Goal: Transaction & Acquisition: Obtain resource

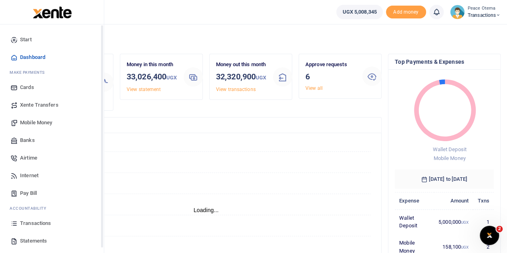
click at [33, 224] on span "Transactions" at bounding box center [35, 223] width 31 height 8
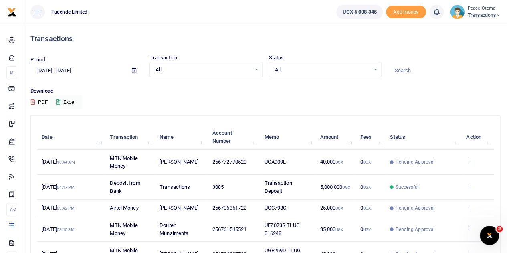
click at [256, 68] on div "All Select an option..." at bounding box center [206, 69] width 112 height 9
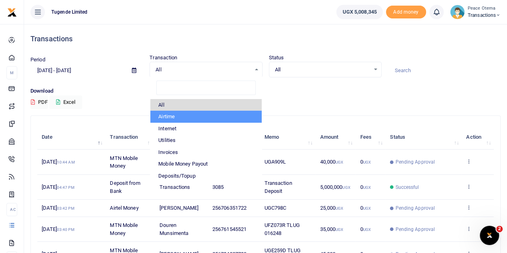
click at [134, 71] on icon at bounding box center [134, 70] width 4 height 5
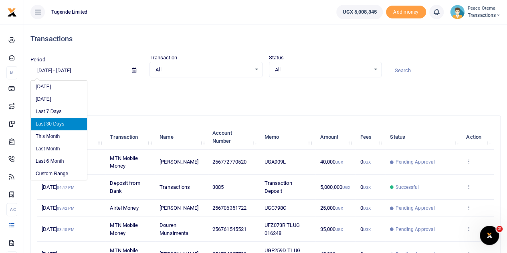
click at [42, 69] on input "[DATE] - [DATE]" at bounding box center [77, 71] width 95 height 14
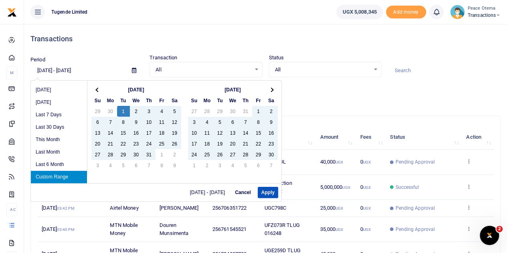
click at [97, 70] on input "[DATE] - [DATE]" at bounding box center [77, 71] width 95 height 14
type input "[DATE] - [DATE]"
click at [265, 195] on button "Apply" at bounding box center [268, 192] width 20 height 11
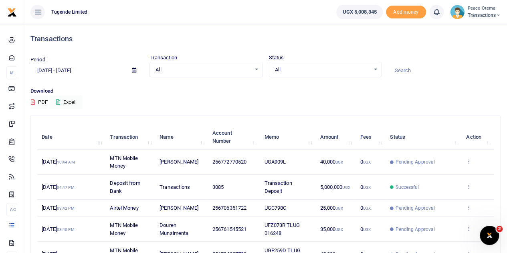
click at [397, 68] on input at bounding box center [444, 71] width 113 height 14
type input "o"
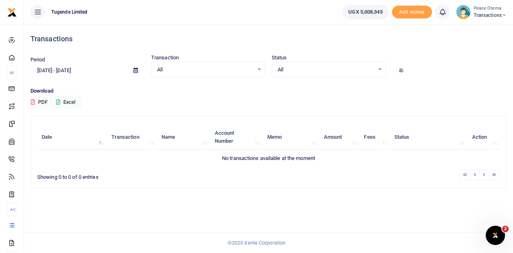
type input "i"
click at [422, 69] on input "Kitandwe" at bounding box center [449, 71] width 114 height 14
type input "K"
type input "1,050"
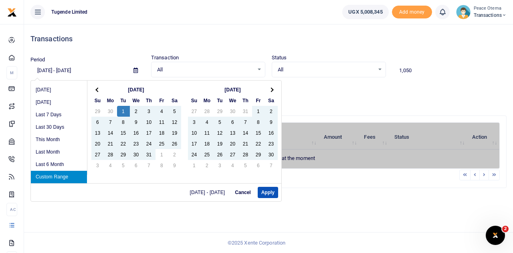
click at [98, 71] on input "[DATE] - [DATE]" at bounding box center [78, 71] width 97 height 14
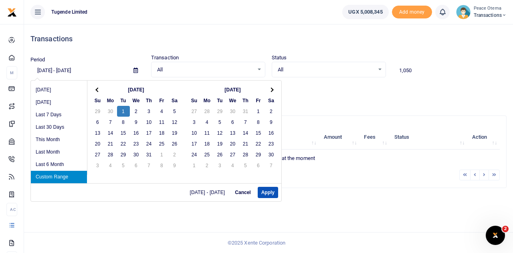
click at [82, 70] on input "10/01/2024 - 08/20/2024" at bounding box center [78, 71] width 97 height 14
click at [74, 70] on input "10/01/2024 - 08/31/2024" at bounding box center [78, 71] width 97 height 14
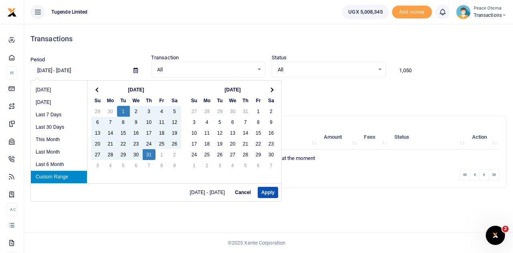
type input "10/01/2024 - 10/31/2024"
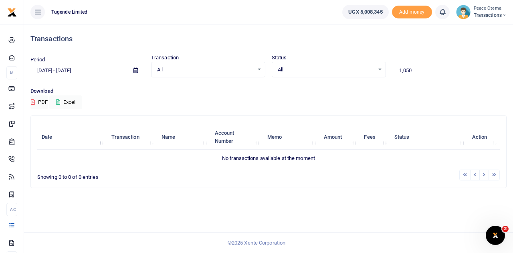
click at [422, 71] on input "1,050" at bounding box center [449, 71] width 114 height 14
type input "1"
click at [411, 75] on input "ibra" at bounding box center [449, 71] width 114 height 14
type input "i"
click at [423, 73] on input "1,050,000" at bounding box center [449, 71] width 114 height 14
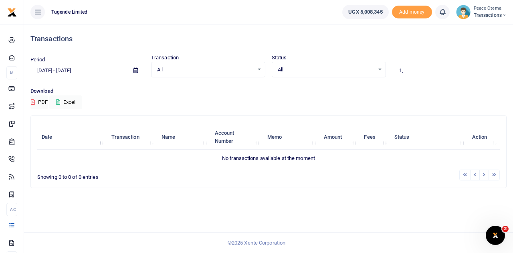
type input "1"
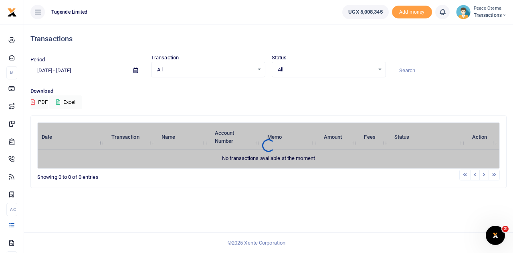
click at [172, 95] on p "Download" at bounding box center [268, 91] width 476 height 8
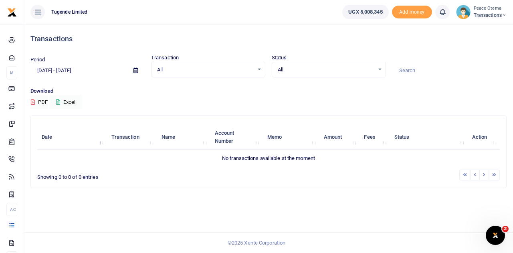
click at [154, 93] on p "Download" at bounding box center [268, 91] width 476 height 8
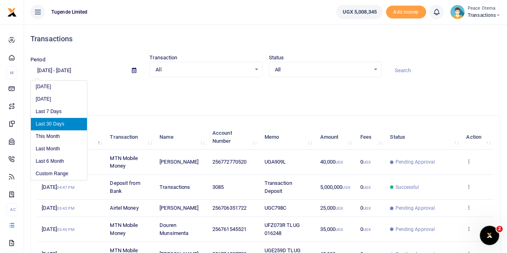
click at [42, 68] on input "[DATE] - [DATE]" at bounding box center [77, 71] width 95 height 14
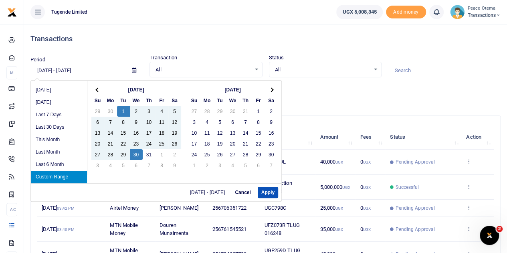
type input "[DATE] - [DATE]"
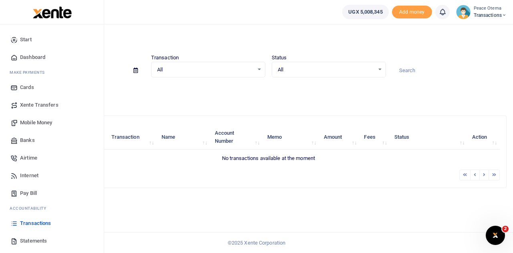
click at [27, 242] on span "Statements" at bounding box center [33, 241] width 27 height 8
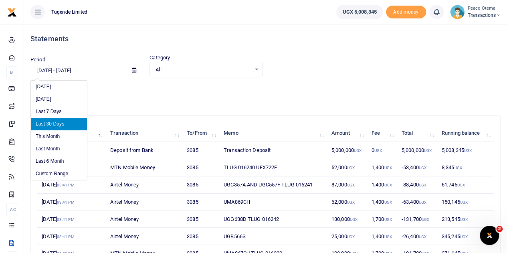
click at [41, 69] on input "[DATE] - [DATE]" at bounding box center [77, 71] width 95 height 14
click at [42, 69] on input "[DATE] - [DATE]" at bounding box center [77, 71] width 95 height 14
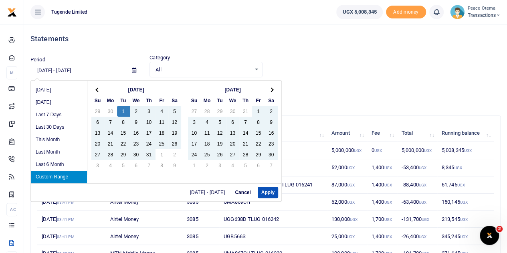
click at [74, 70] on input "[DATE] - [DATE]" at bounding box center [77, 71] width 95 height 14
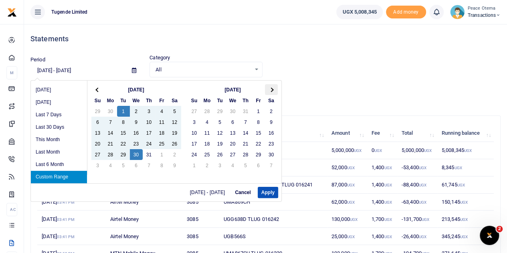
click at [268, 87] on th at bounding box center [271, 89] width 13 height 11
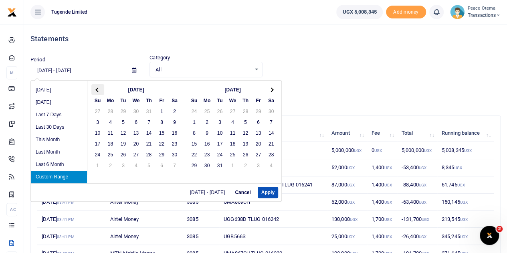
click at [98, 89] on span at bounding box center [97, 89] width 4 height 4
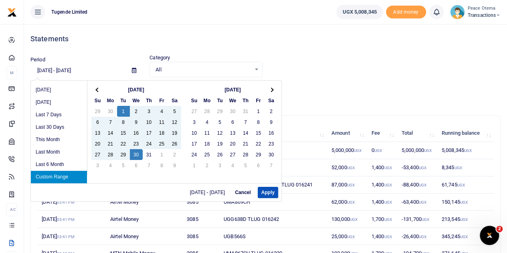
click at [98, 89] on span at bounding box center [97, 89] width 4 height 4
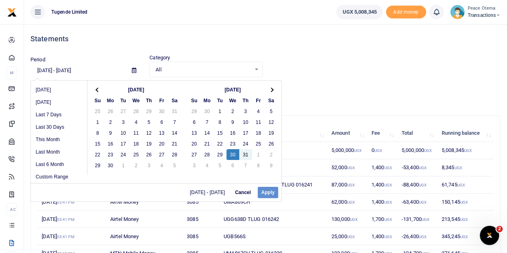
click at [266, 194] on div "10/01/2024 - 10/30/2024 Cancel Apply" at bounding box center [156, 192] width 250 height 18
click at [266, 193] on div "10/01/2024 - 10/30/2024 Cancel Apply" at bounding box center [156, 192] width 250 height 18
click at [265, 189] on button "Apply" at bounding box center [268, 192] width 20 height 11
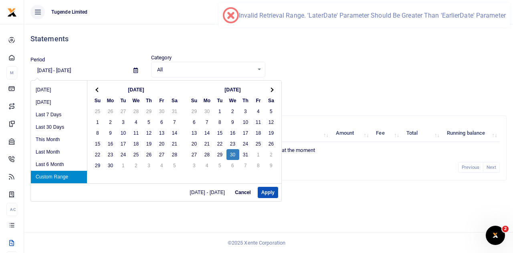
click at [51, 71] on input "10/30/2024 - 10/30/2024" at bounding box center [78, 71] width 97 height 14
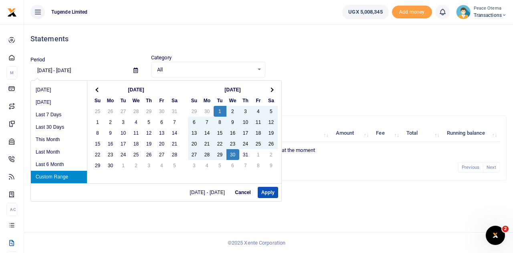
type input "[DATE] - [DATE]"
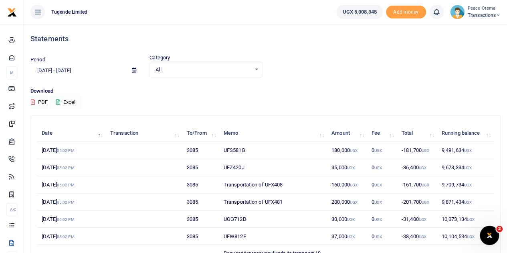
click at [61, 105] on button "Excel" at bounding box center [65, 102] width 33 height 14
